Goal: Information Seeking & Learning: Learn about a topic

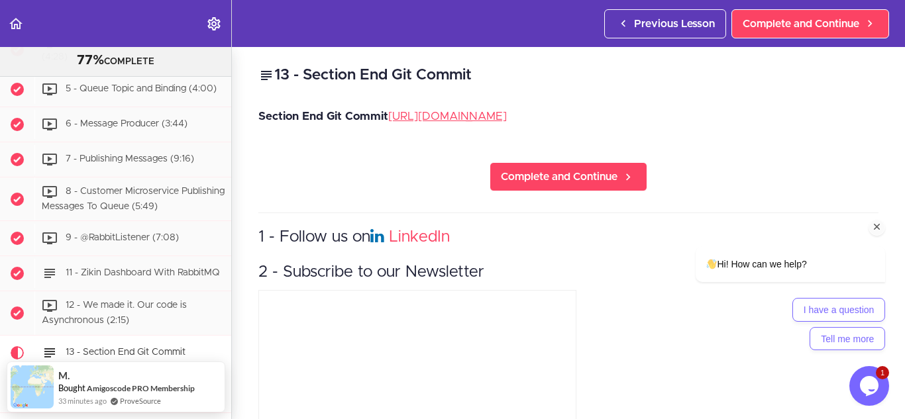
scroll to position [2868, 0]
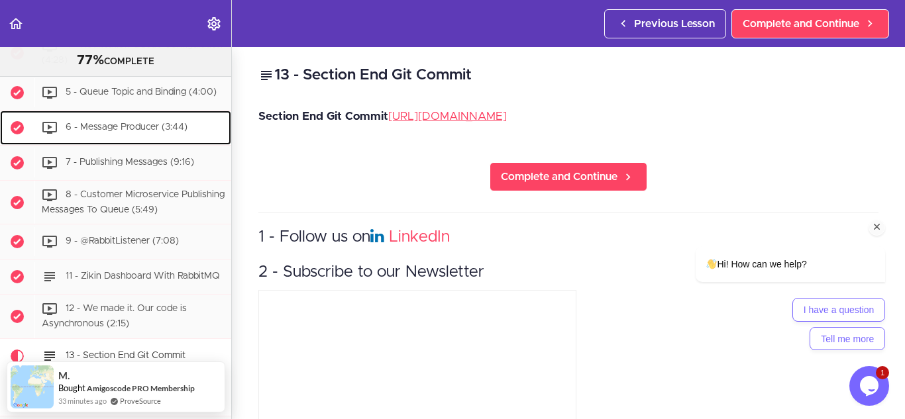
click at [170, 142] on div "6 - Message Producer (3:44)" at bounding box center [132, 127] width 197 height 29
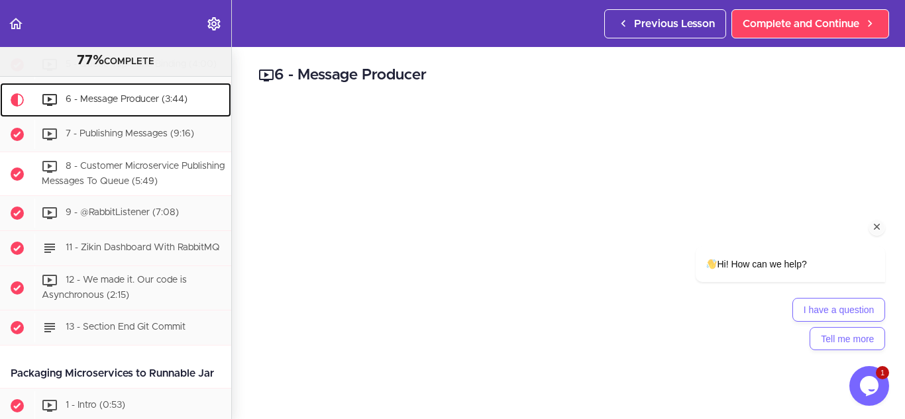
scroll to position [2934, 0]
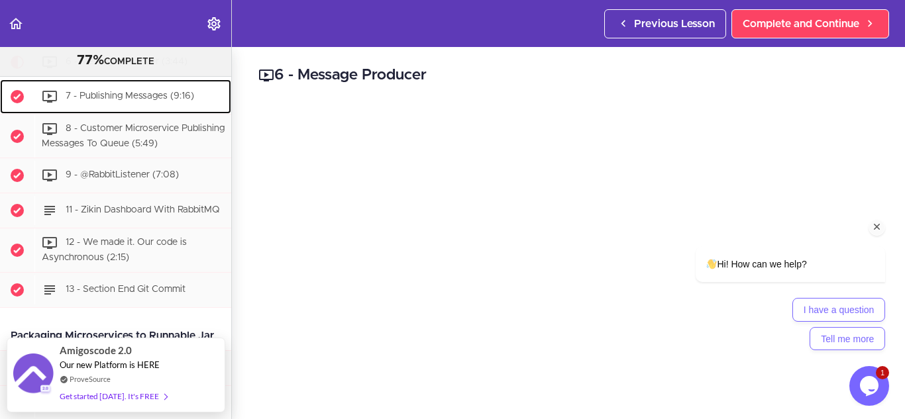
click at [170, 101] on span "7 - Publishing Messages (9:16)" at bounding box center [130, 95] width 129 height 9
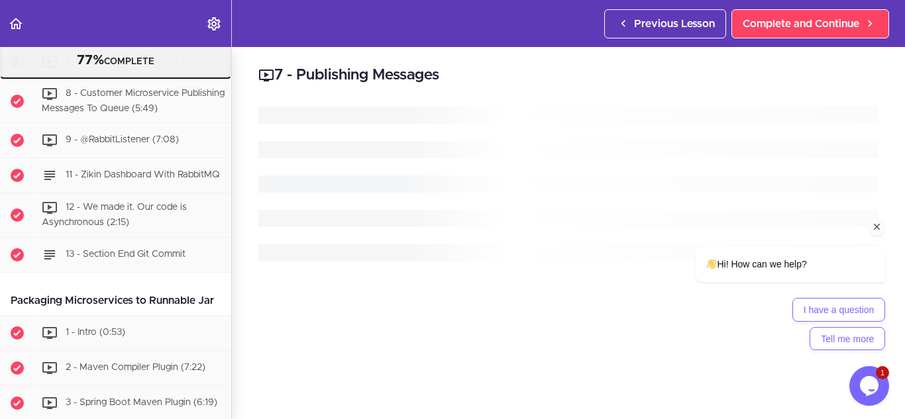
scroll to position [2969, 0]
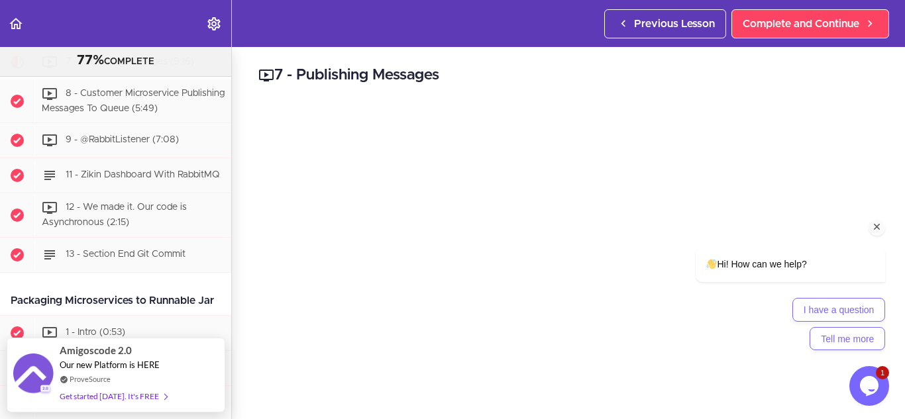
click at [879, 226] on icon "Chat attention grabber" at bounding box center [877, 227] width 12 height 12
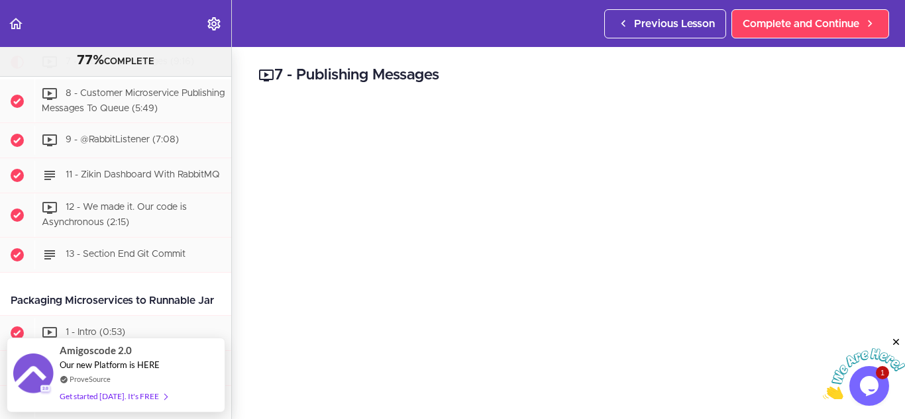
click at [902, 342] on icon "Close" at bounding box center [896, 343] width 12 height 12
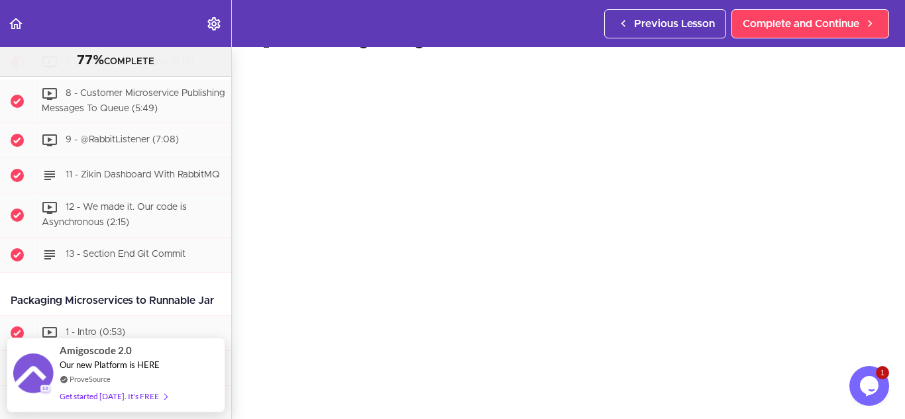
scroll to position [34, 0]
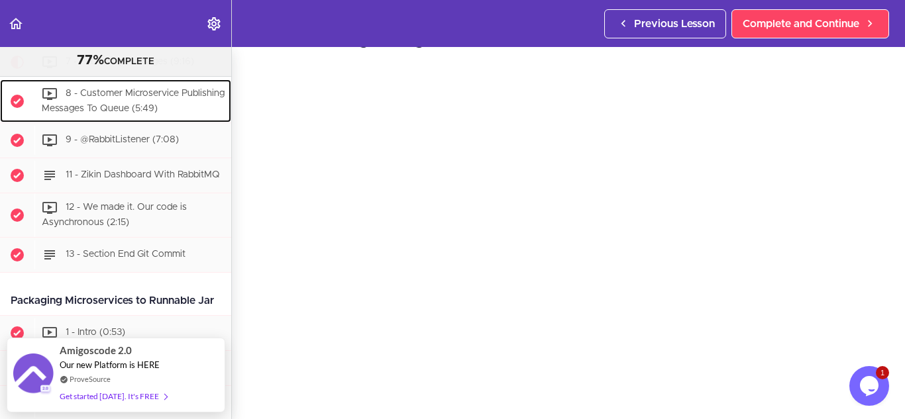
click at [146, 113] on span "8 - Customer Microservice Publishing Messages To Queue (5:49)" at bounding box center [133, 101] width 183 height 25
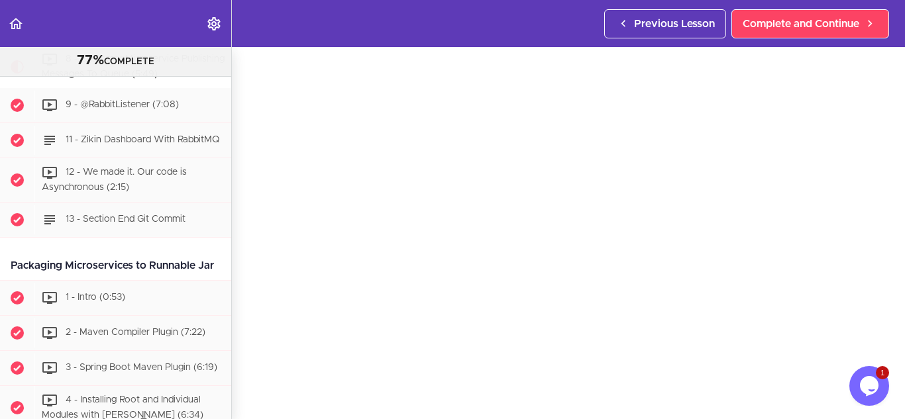
scroll to position [49, 0]
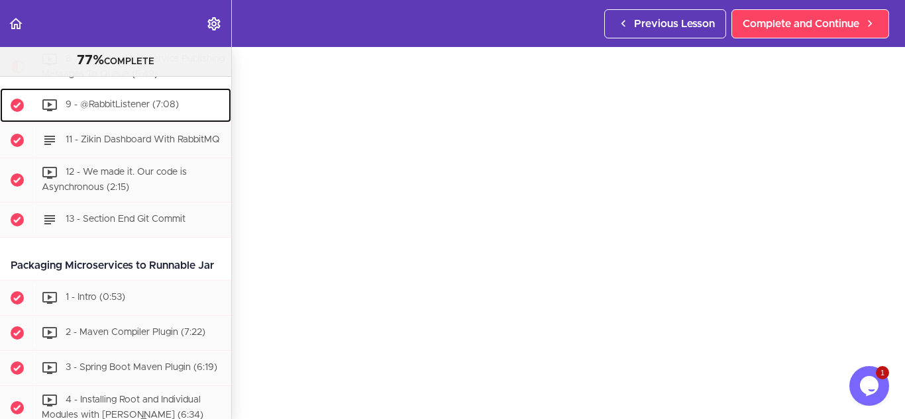
click at [156, 110] on span "9 - @RabbitListener (7:08)" at bounding box center [122, 105] width 113 height 9
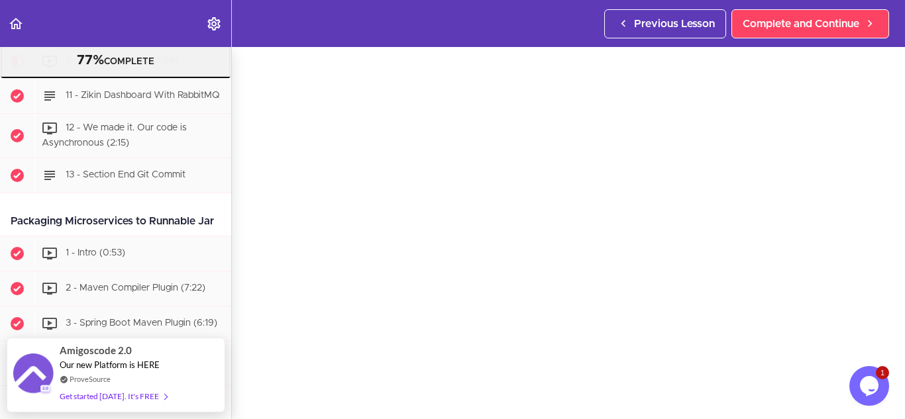
scroll to position [58, 0]
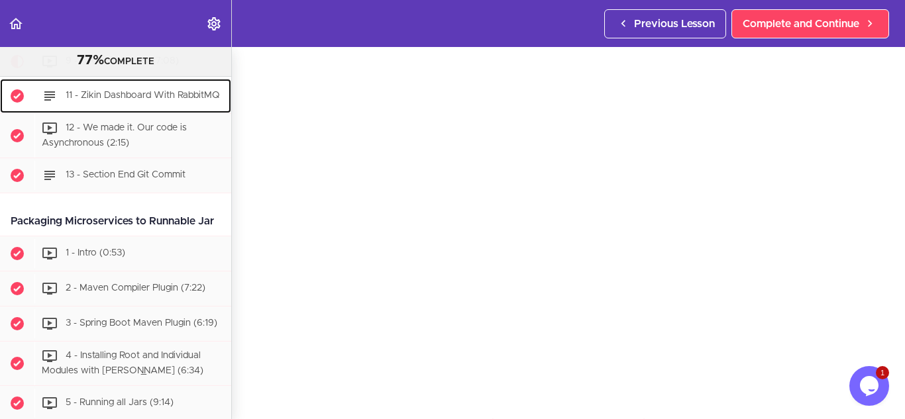
click at [161, 111] on div "11 - Zikin Dashboard With RabbitMQ" at bounding box center [132, 95] width 197 height 29
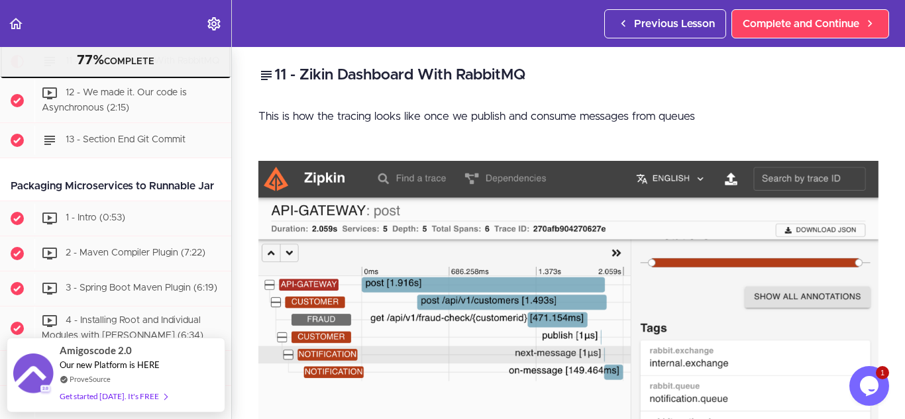
scroll to position [63, 0]
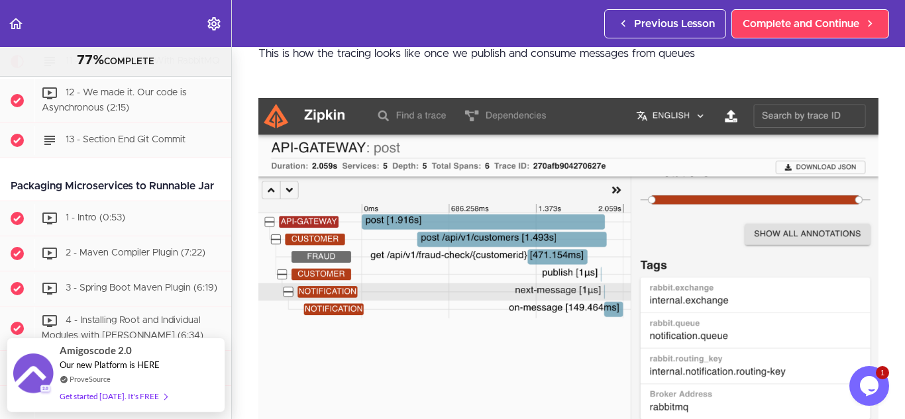
click at [448, 235] on img at bounding box center [568, 261] width 620 height 327
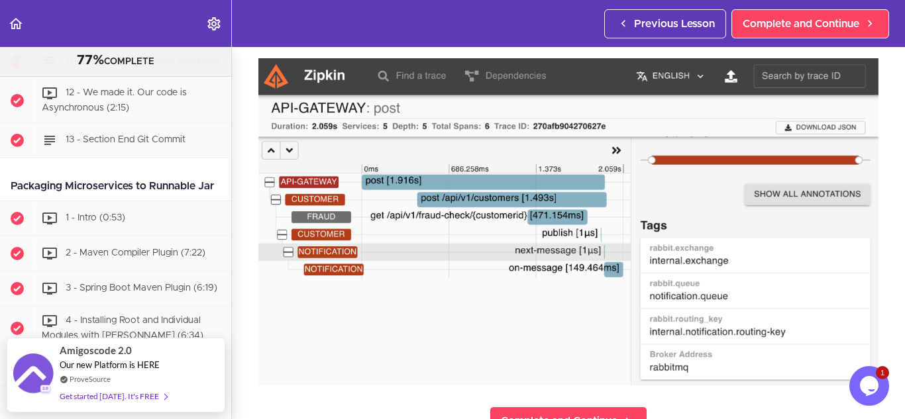
scroll to position [106, 0]
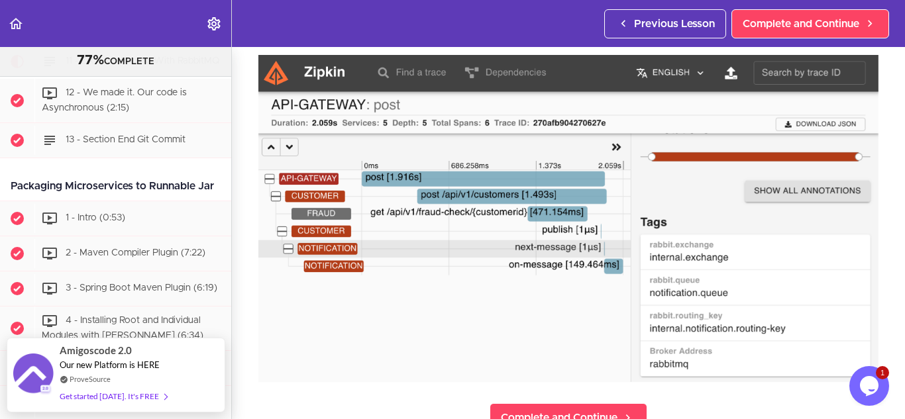
click at [497, 262] on img at bounding box center [568, 218] width 620 height 327
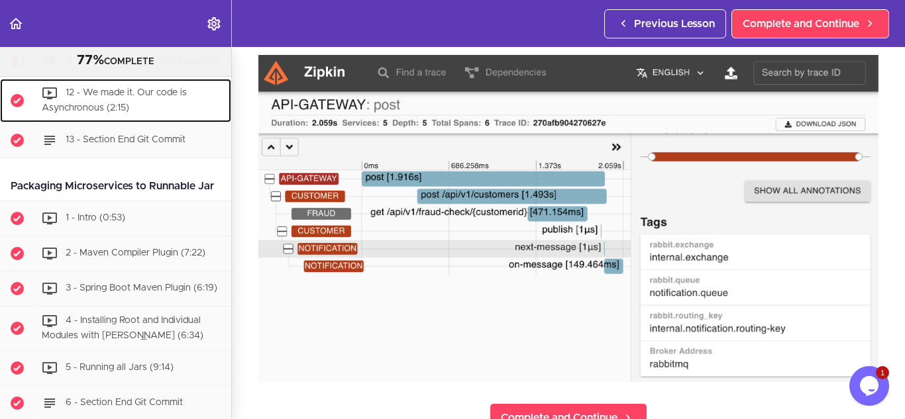
click at [139, 113] on span "12 - We made it. Our code is Asynchronous (2:15)" at bounding box center [114, 101] width 145 height 25
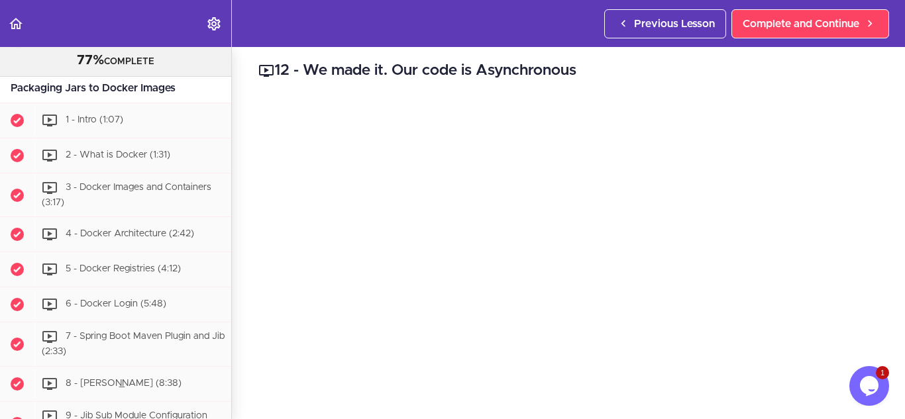
scroll to position [5, 0]
